Goal: Navigation & Orientation: Understand site structure

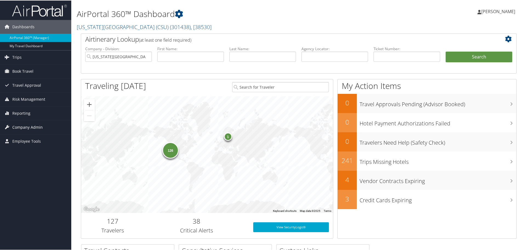
click at [30, 127] on span "Company Admin" at bounding box center [27, 127] width 30 height 14
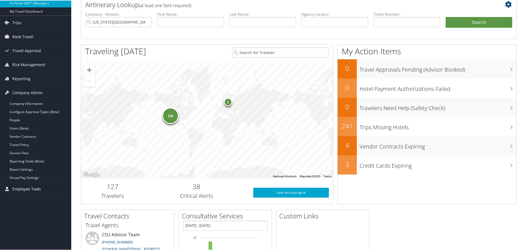
scroll to position [91, 0]
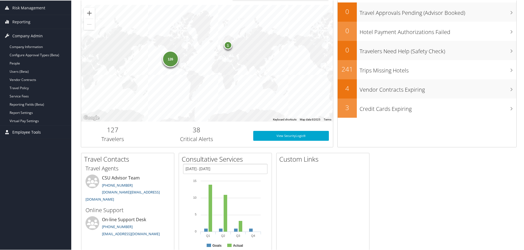
click at [33, 131] on span "Employee Tools" at bounding box center [26, 132] width 28 height 14
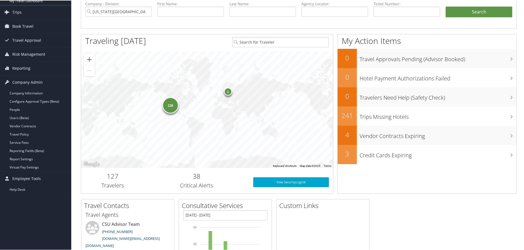
scroll to position [0, 0]
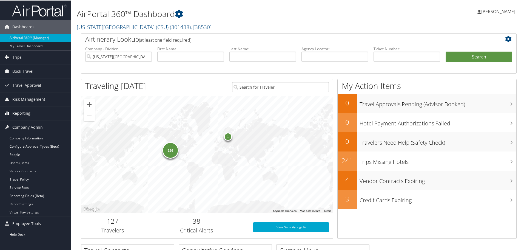
click at [34, 112] on link "Reporting" at bounding box center [35, 113] width 71 height 14
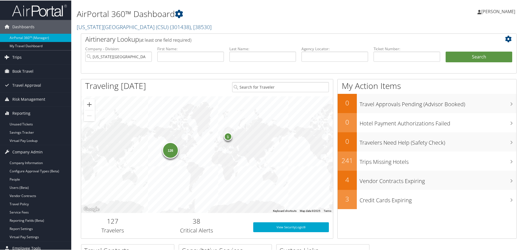
click at [27, 56] on link "Trips" at bounding box center [35, 57] width 71 height 14
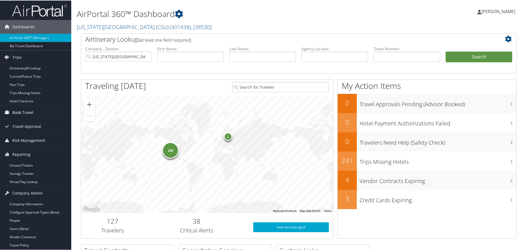
click at [42, 109] on link "Book Travel" at bounding box center [35, 112] width 71 height 14
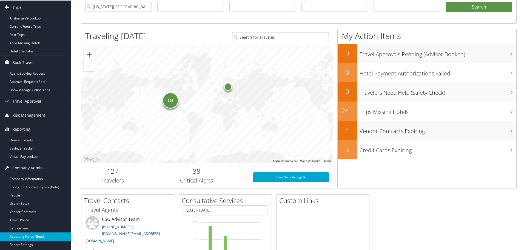
scroll to position [113, 0]
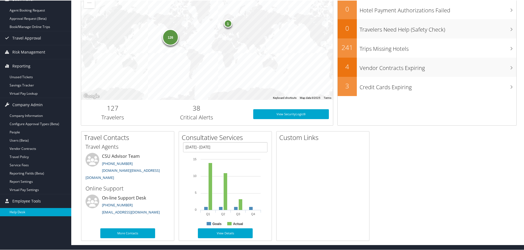
click at [15, 210] on link "Help Desk" at bounding box center [35, 211] width 71 height 8
